Goal: Navigation & Orientation: Find specific page/section

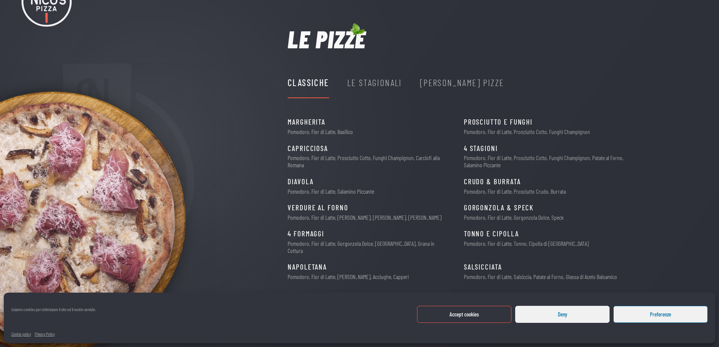
scroll to position [52, 0]
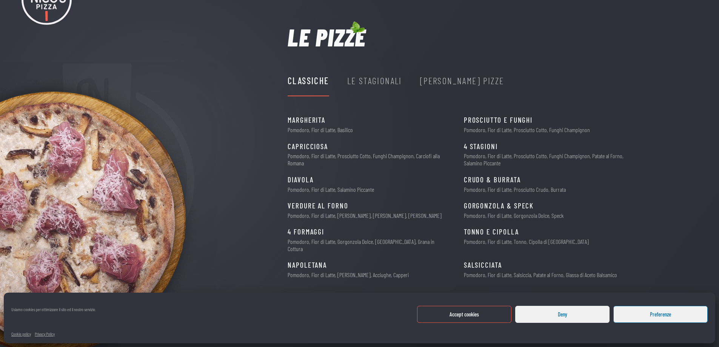
click at [500, 320] on button "Accept cookies" at bounding box center [464, 314] width 94 height 17
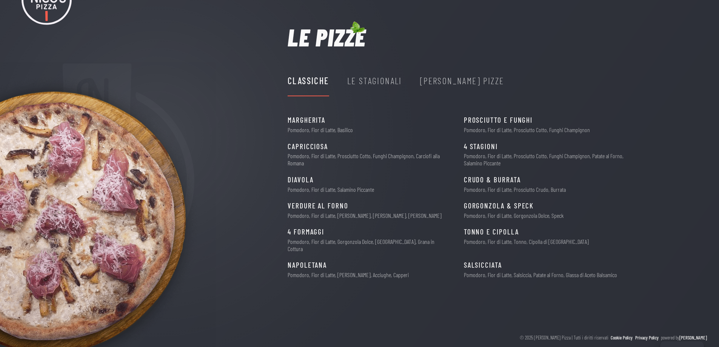
click at [375, 78] on div "Le Stagionali" at bounding box center [374, 81] width 55 height 14
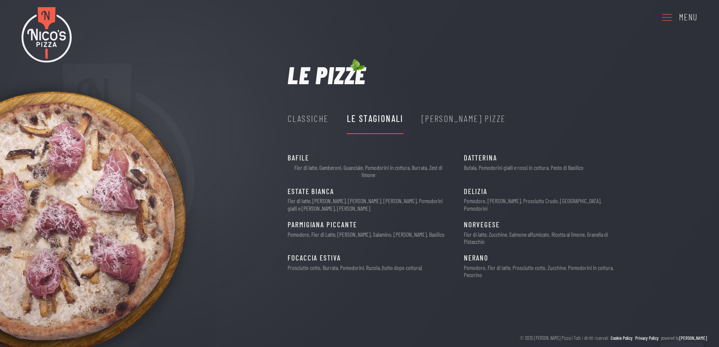
click at [441, 120] on div "[PERSON_NAME] Pizze" at bounding box center [464, 118] width 84 height 14
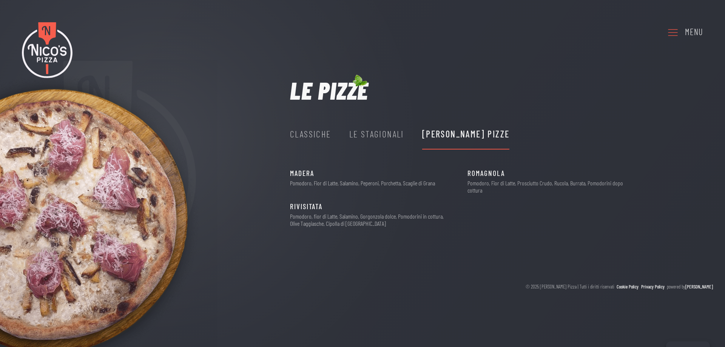
click at [347, 136] on div "Classiche Le Stagionali [PERSON_NAME] Pizze" at bounding box center [399, 134] width 219 height 30
click at [361, 136] on div "Le Stagionali" at bounding box center [376, 134] width 55 height 14
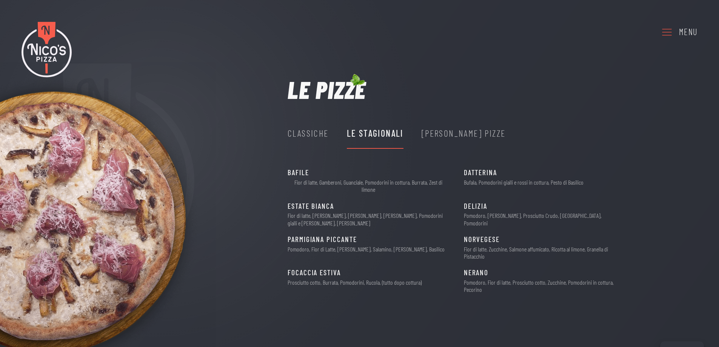
click at [321, 133] on div "Classiche" at bounding box center [308, 133] width 41 height 14
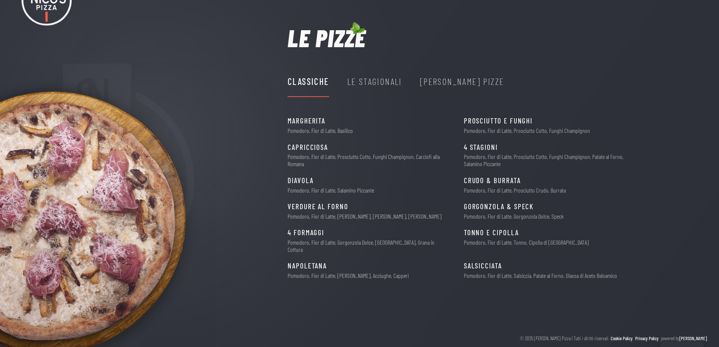
scroll to position [52, 0]
click at [377, 88] on div "Le Stagionali" at bounding box center [374, 81] width 55 height 14
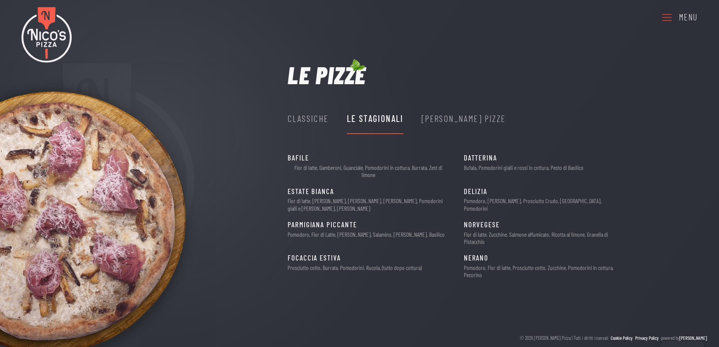
click at [434, 117] on div "[PERSON_NAME] Pizze" at bounding box center [464, 118] width 84 height 14
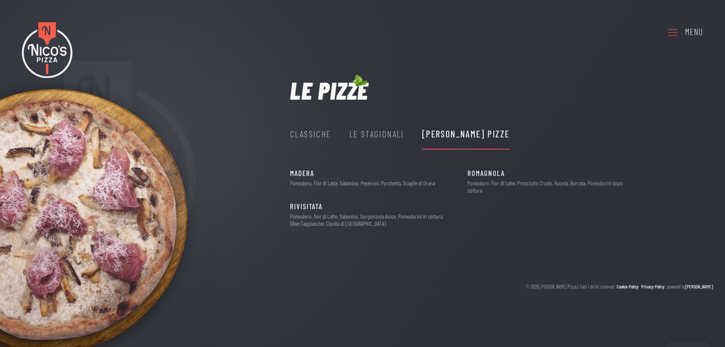
click at [377, 132] on div "Le Stagionali" at bounding box center [376, 134] width 55 height 14
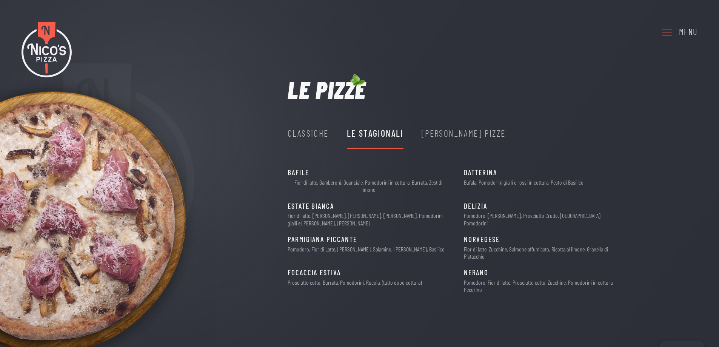
click at [450, 133] on div "[PERSON_NAME] Pizze" at bounding box center [464, 133] width 84 height 14
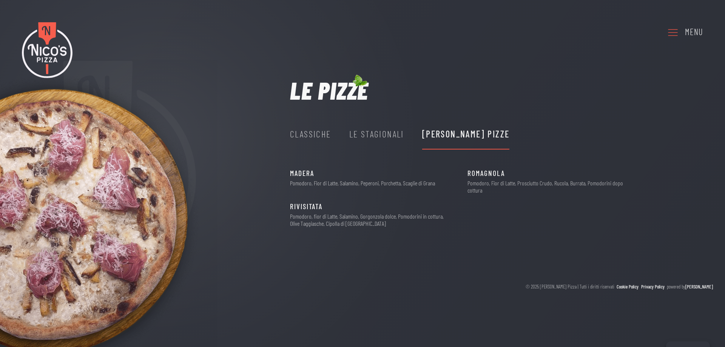
click at [377, 135] on div "Le Stagionali" at bounding box center [376, 134] width 55 height 14
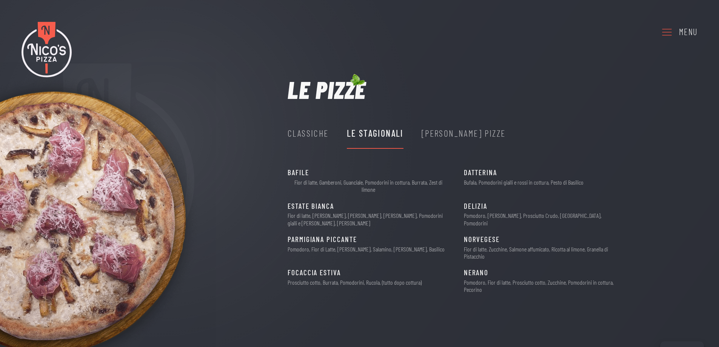
click at [324, 130] on div "Classiche" at bounding box center [308, 133] width 41 height 14
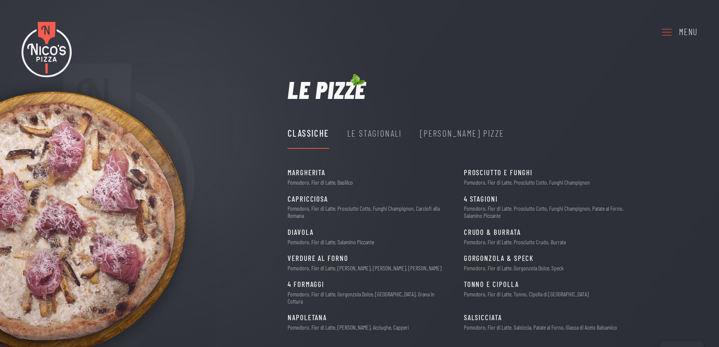
click at [376, 129] on div "Le Stagionali" at bounding box center [374, 133] width 55 height 14
